Goal: Communication & Community: Answer question/provide support

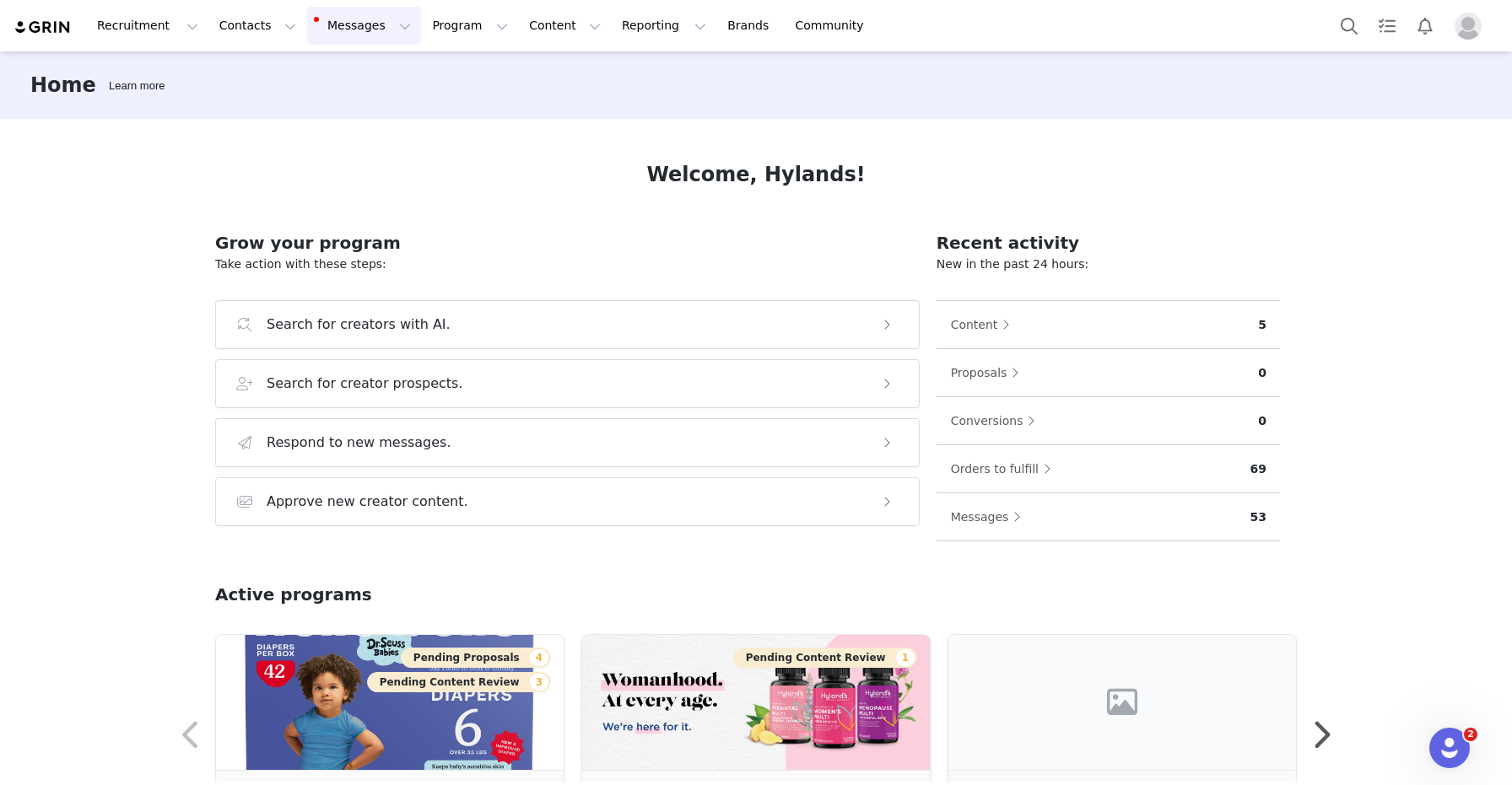
click at [328, 18] on button "Messages Messages" at bounding box center [364, 25] width 114 height 38
click at [350, 106] on span "3" at bounding box center [347, 106] width 18 height 16
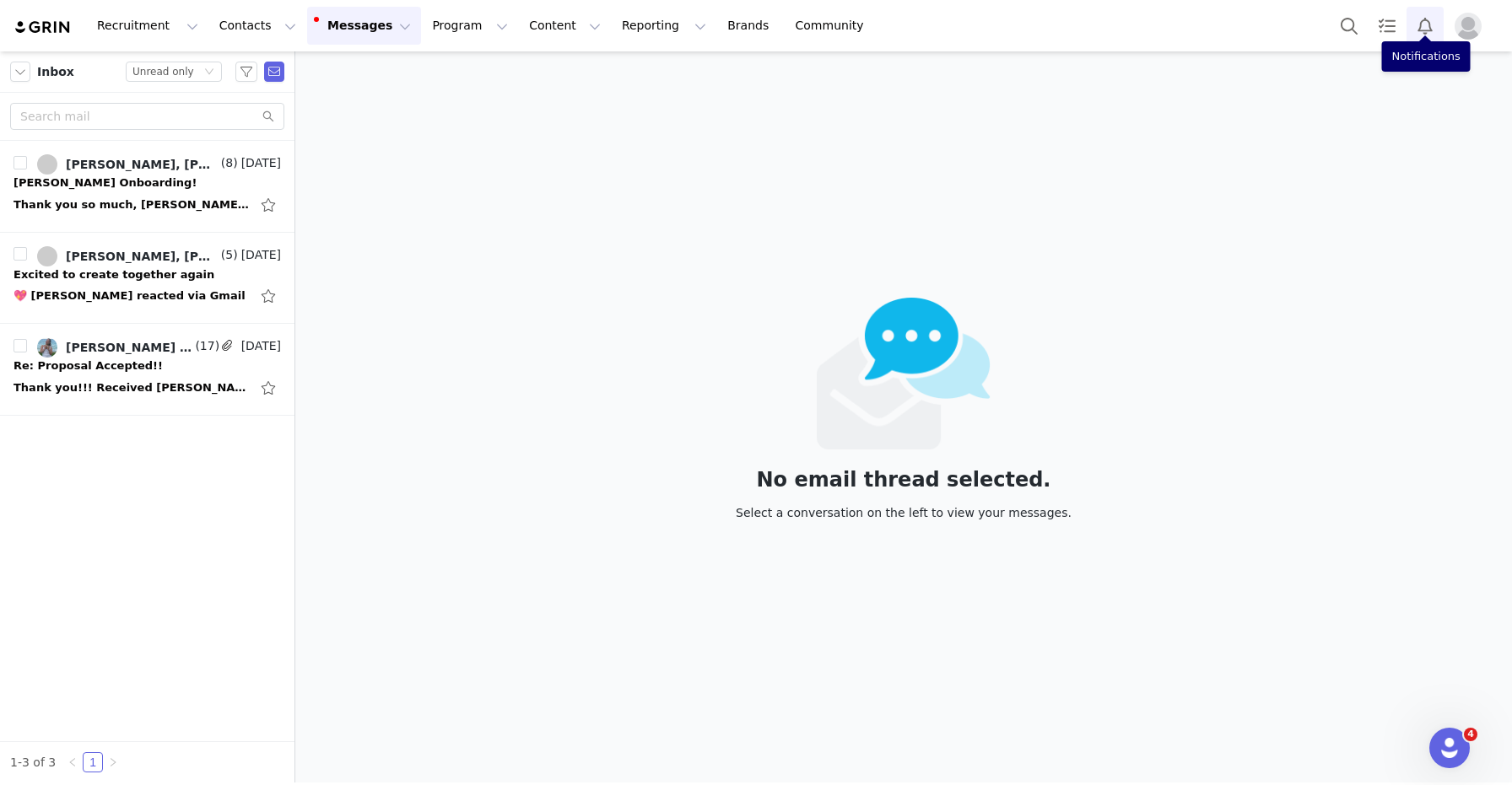
click at [1431, 20] on button "Notifications" at bounding box center [1425, 25] width 37 height 38
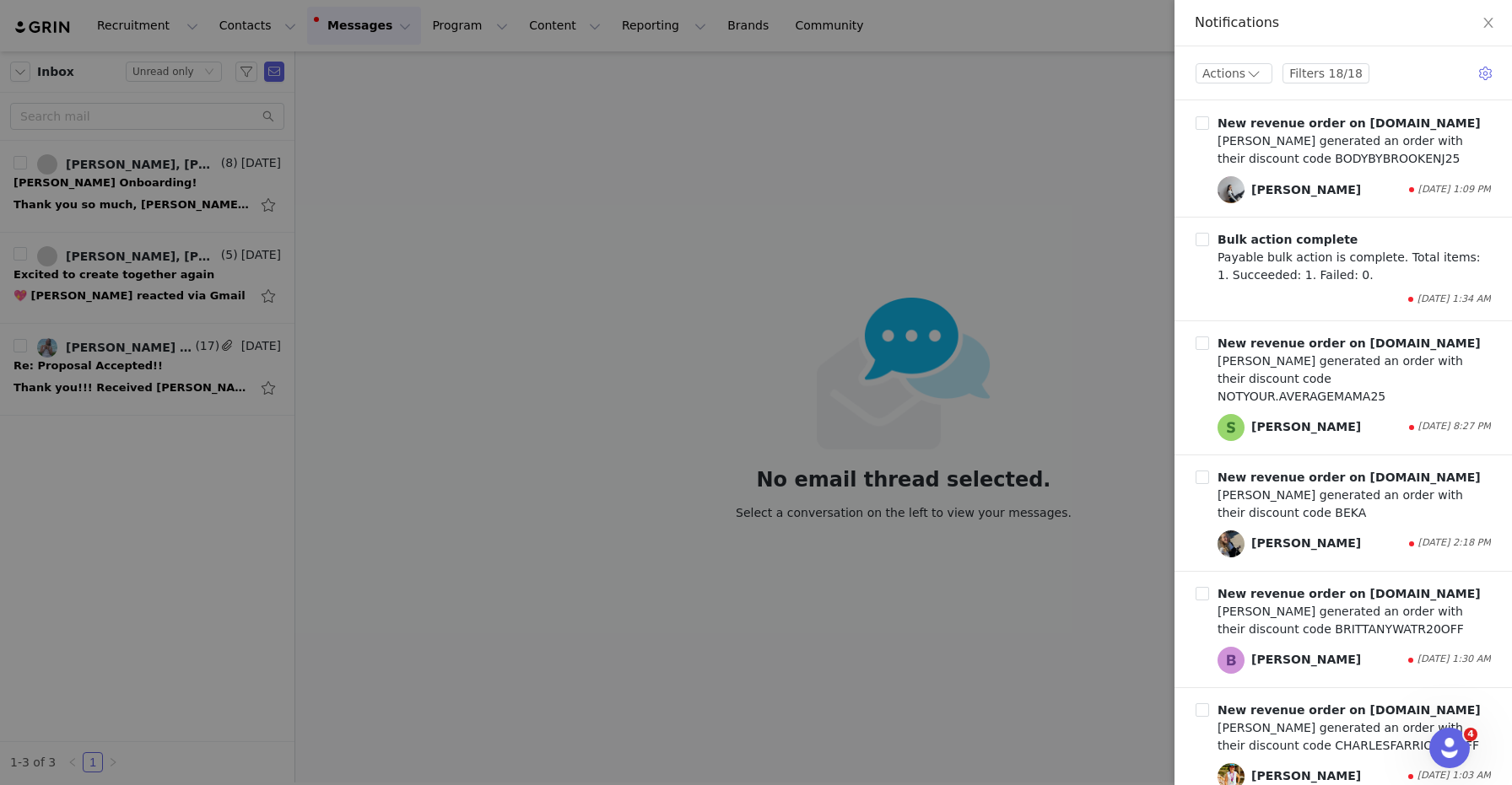
click at [1093, 205] on div at bounding box center [756, 392] width 1512 height 785
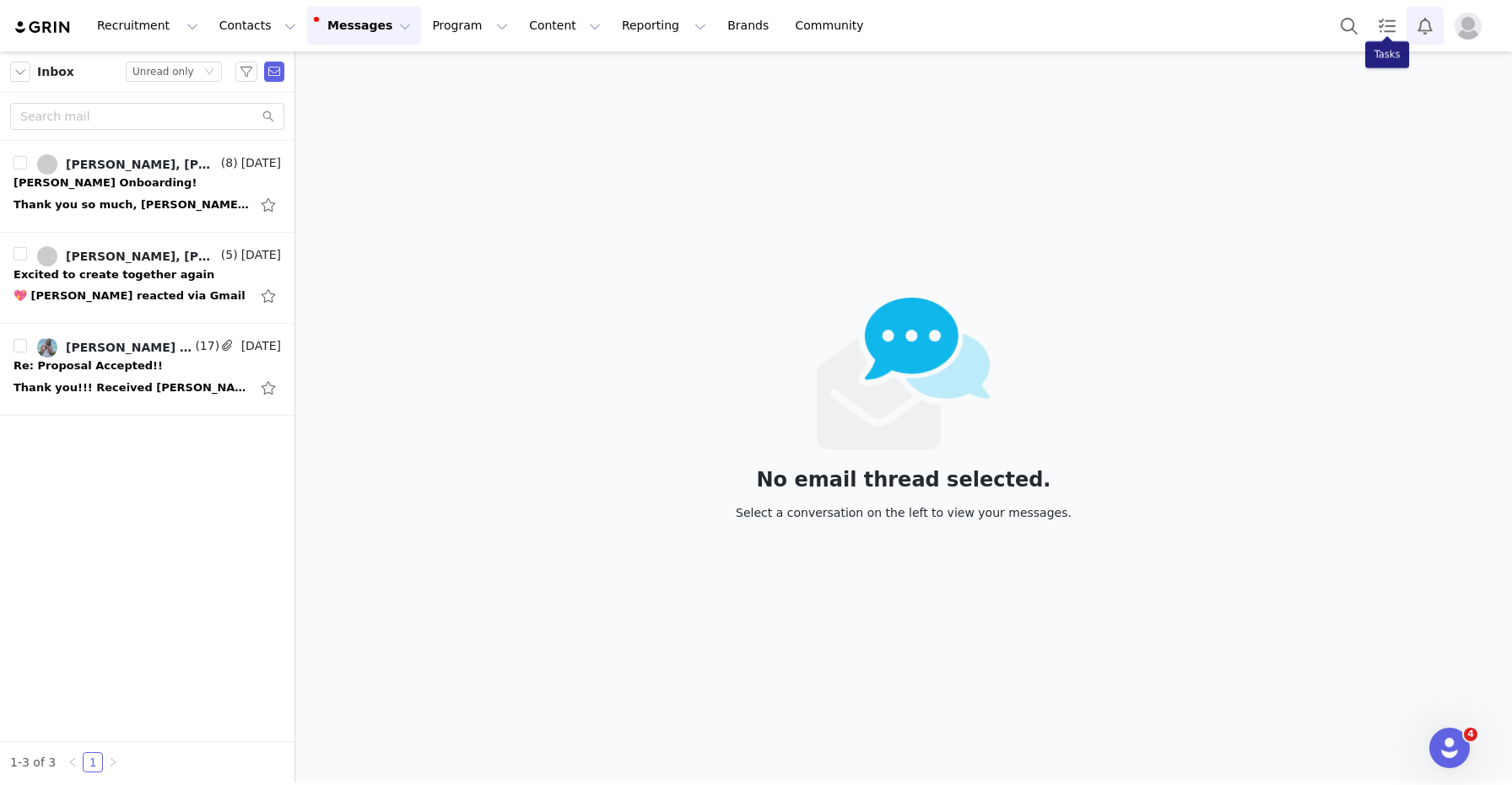
click at [1423, 31] on button "Notifications" at bounding box center [1425, 25] width 37 height 38
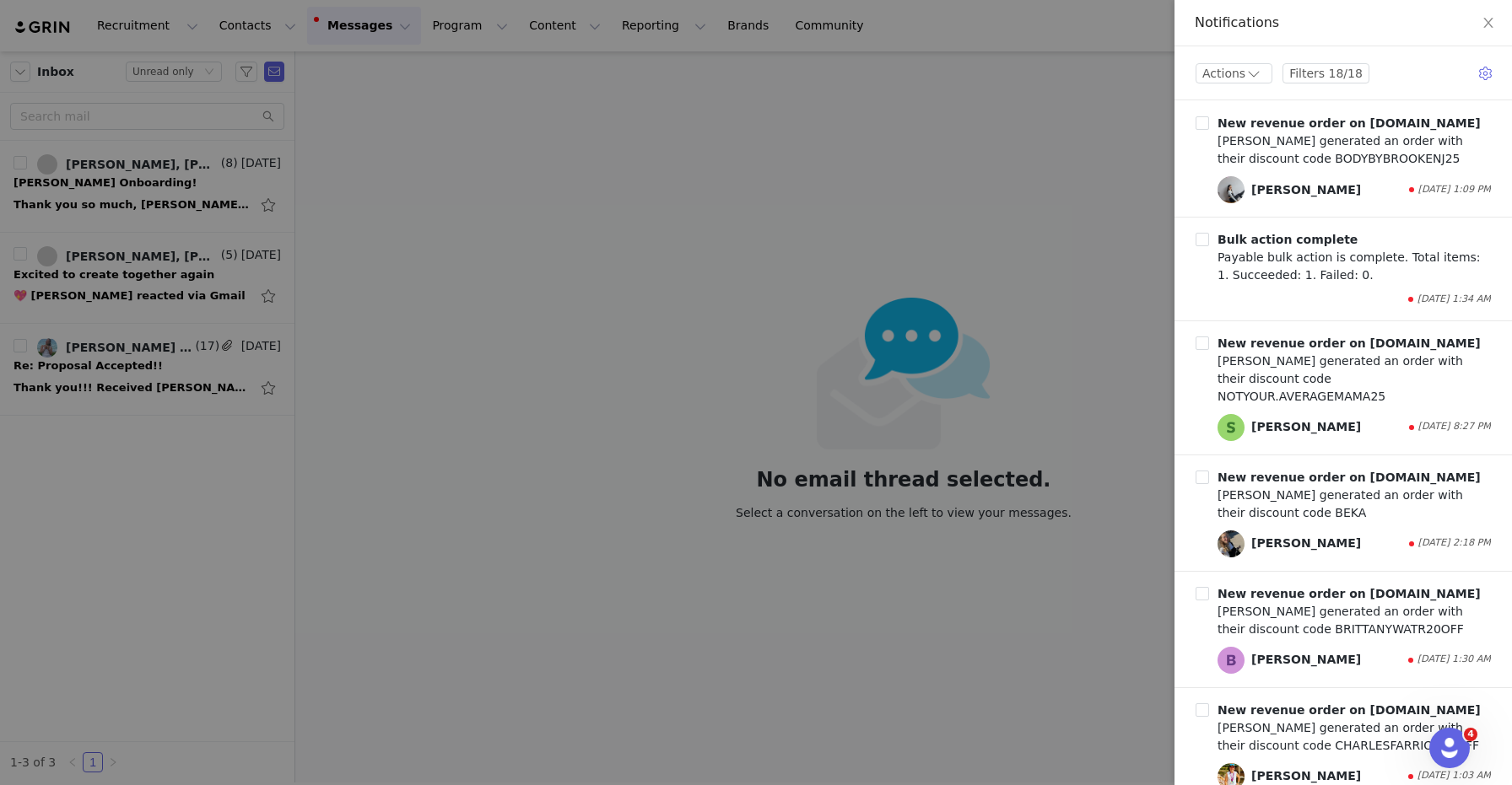
click at [1051, 201] on div at bounding box center [756, 392] width 1512 height 785
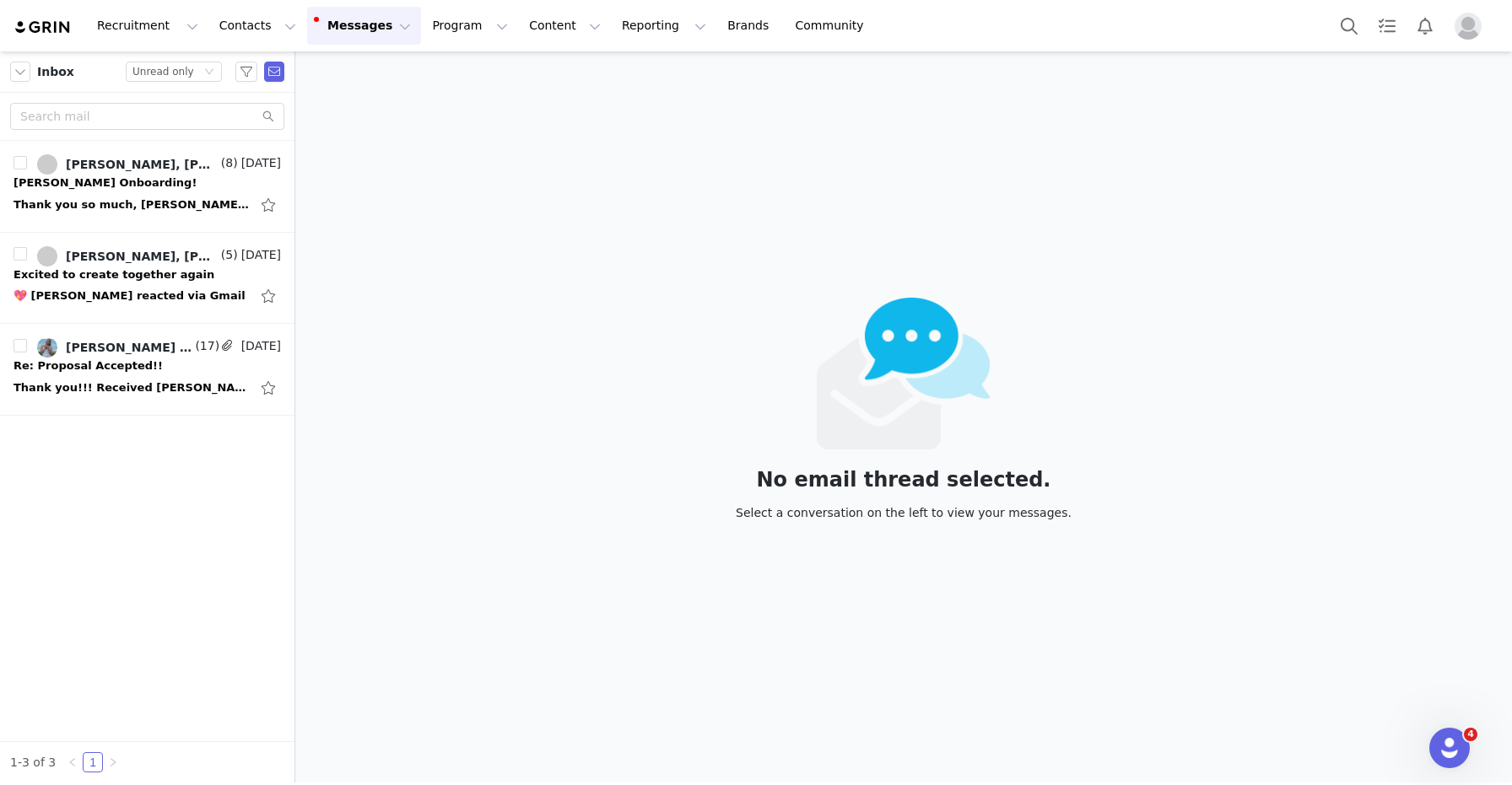
click at [342, 27] on button "Messages Messages" at bounding box center [364, 25] width 114 height 38
click at [365, 106] on div "Inbox 3" at bounding box center [354, 105] width 113 height 17
click at [1431, 19] on button "Notifications" at bounding box center [1425, 25] width 37 height 38
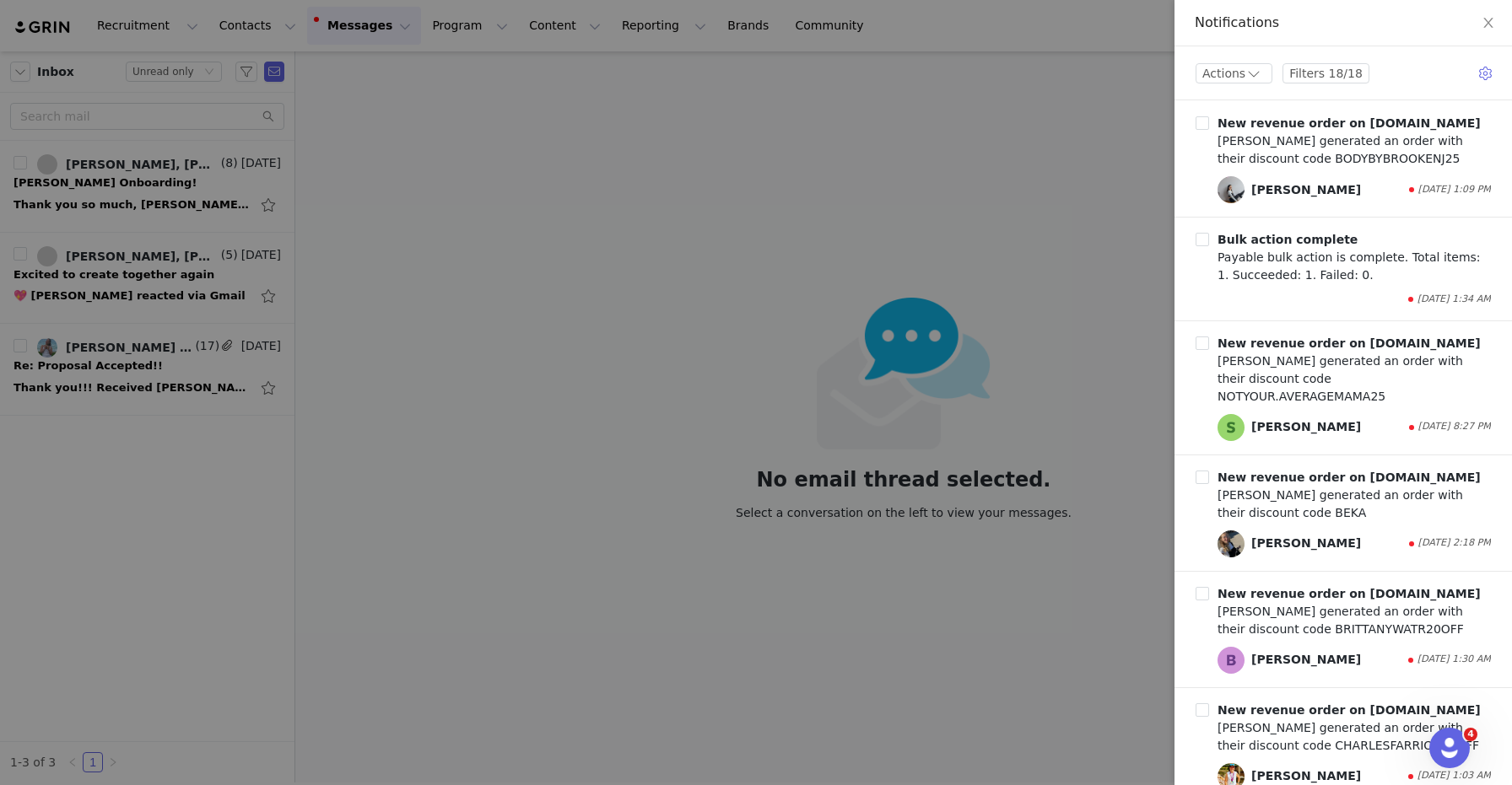
click at [1041, 193] on div at bounding box center [756, 392] width 1512 height 785
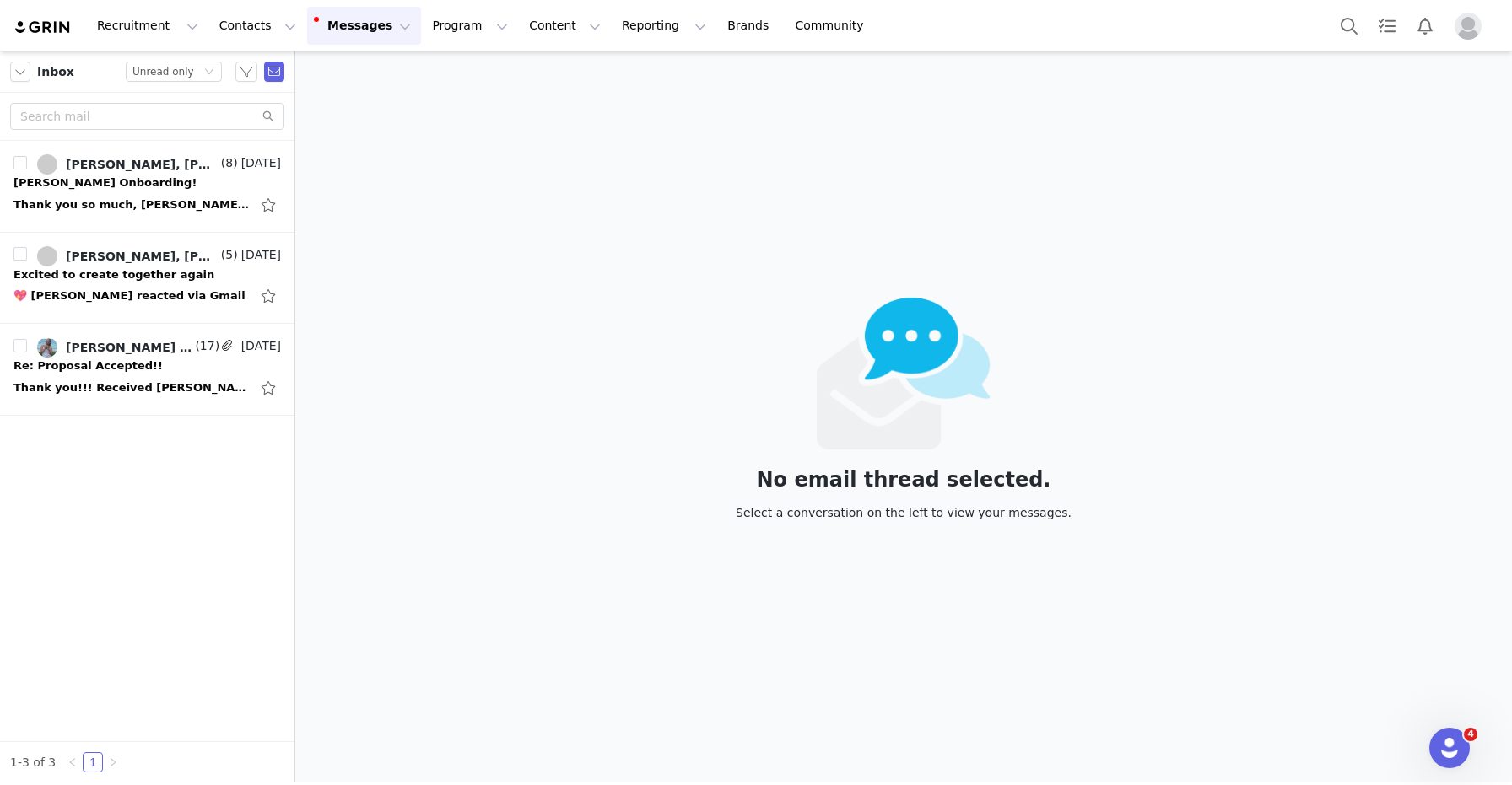
click at [1110, 55] on div "No email thread selected. Select a conversation on the left to view your messag…" at bounding box center [904, 416] width 1217 height 731
